Goal: Information Seeking & Learning: Learn about a topic

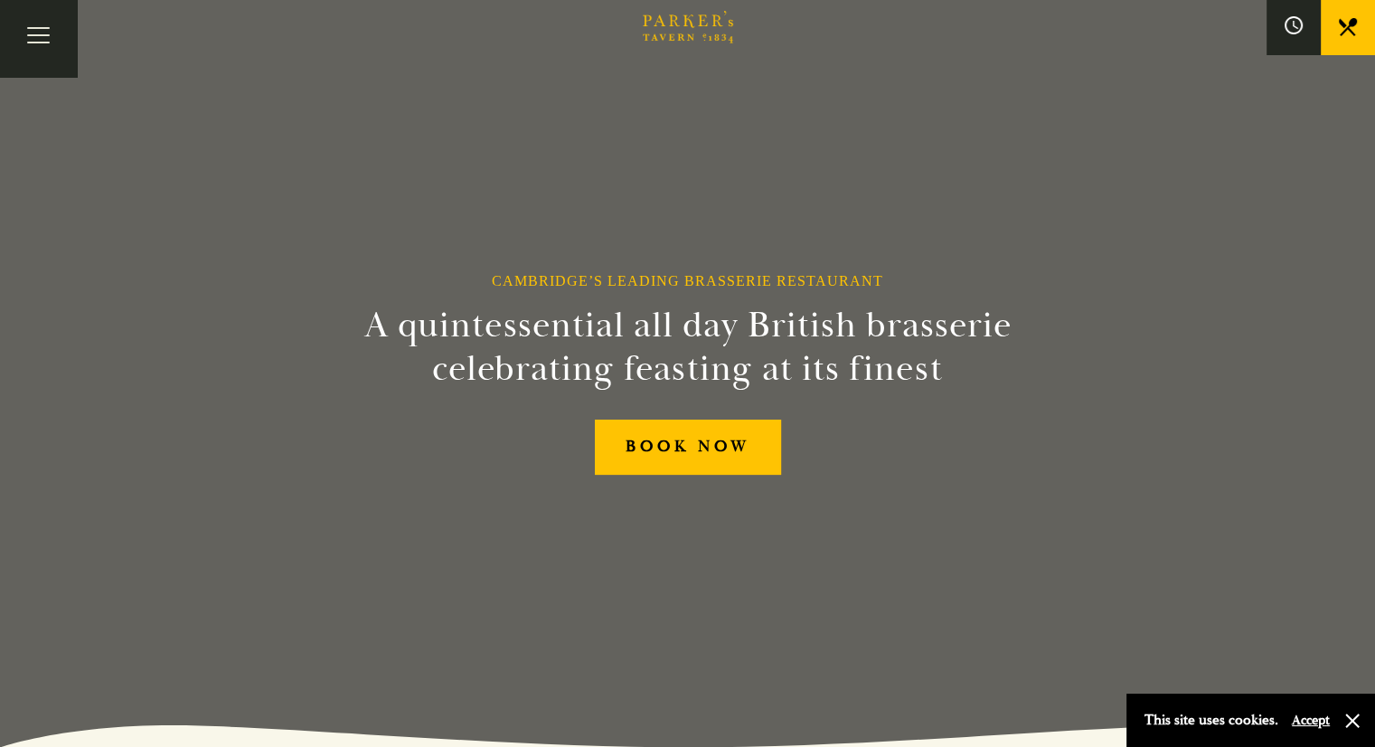
click at [0, 0] on link "Restaurant" at bounding box center [0, 0] width 0 height 0
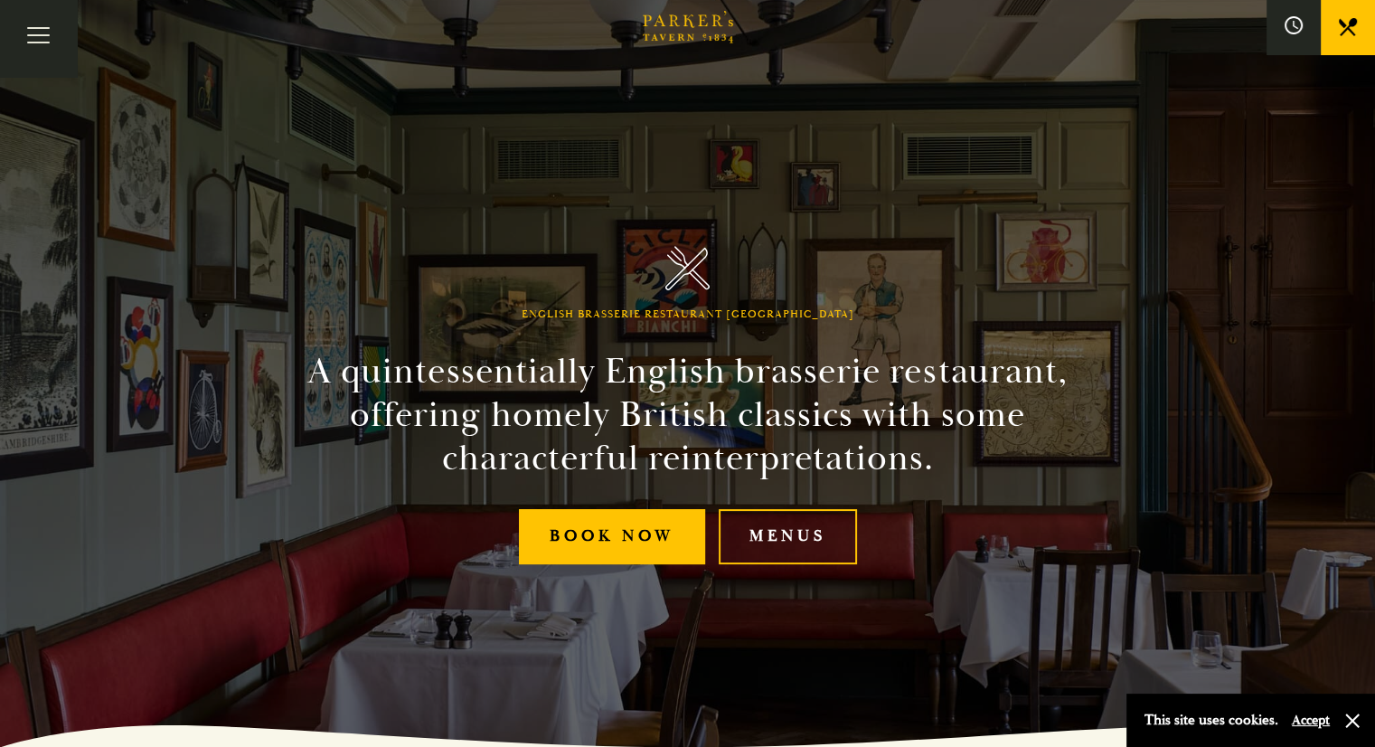
click at [0, 0] on link "BOOK" at bounding box center [0, 0] width 0 height 0
click at [821, 542] on link "Menus" at bounding box center [788, 536] width 138 height 55
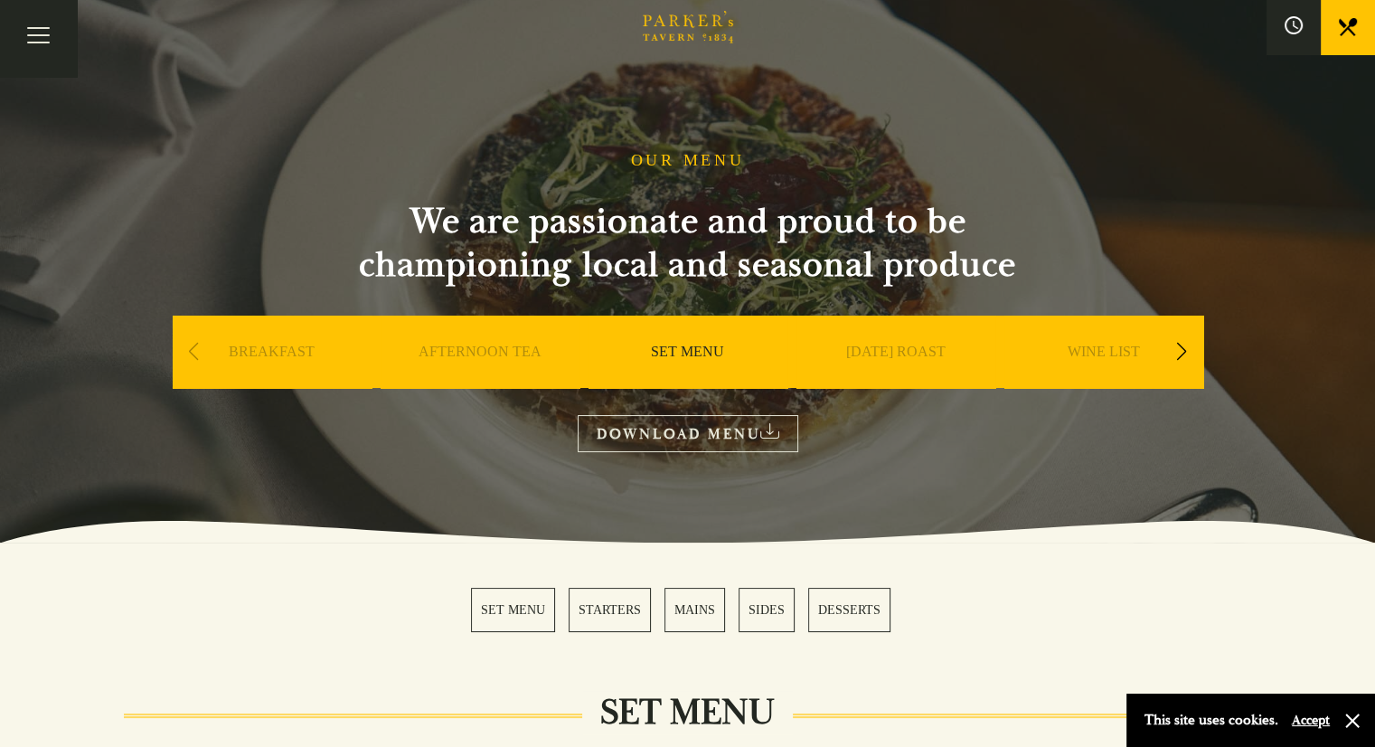
click at [850, 359] on link "SUNDAY ROAST" at bounding box center [895, 379] width 99 height 72
